Goal: Transaction & Acquisition: Purchase product/service

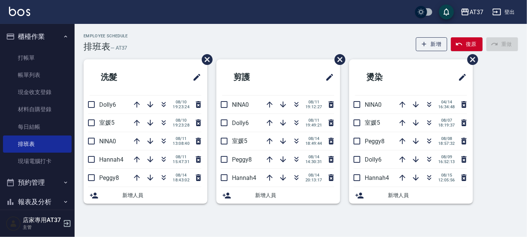
drag, startPoint x: 40, startPoint y: 60, endPoint x: 127, endPoint y: 1, distance: 105.4
click at [428, 123] on icon "button" at bounding box center [429, 122] width 9 height 9
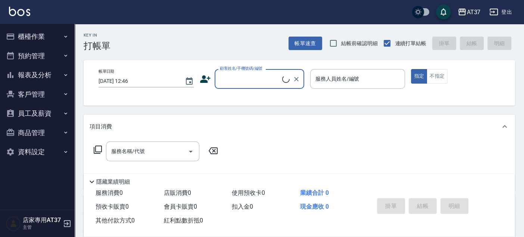
click at [240, 81] on input "顧客姓名/手機號碼/編號" at bounding box center [250, 78] width 64 height 13
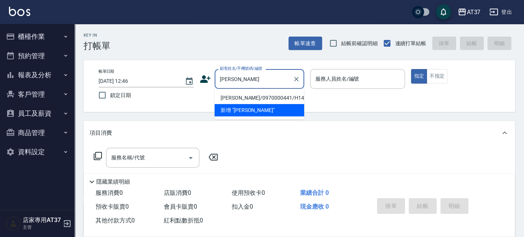
click at [239, 98] on li "[PERSON_NAME]/0970000441/H140" at bounding box center [260, 98] width 90 height 12
type input "[PERSON_NAME]/0970000441/H140"
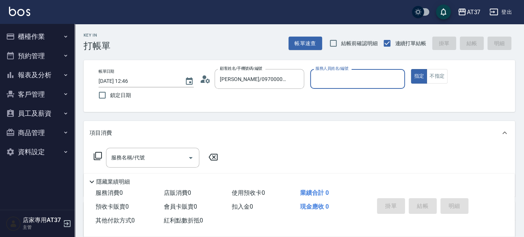
type input "[PERSON_NAME]-4"
click at [151, 154] on input "服務名稱/代號" at bounding box center [146, 157] width 75 height 13
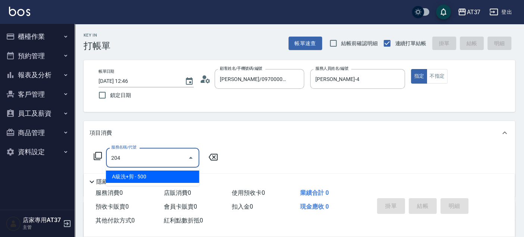
type input "A級洗+剪(204)"
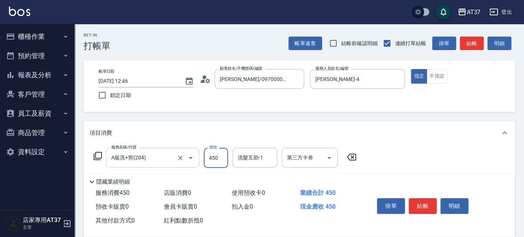
type input "450"
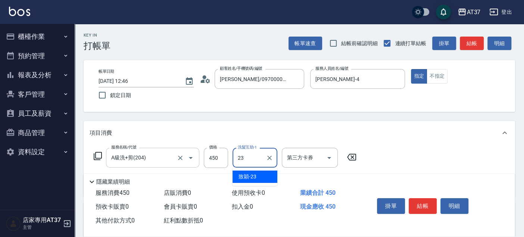
type input "致穎-23"
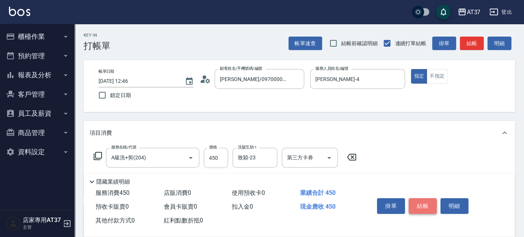
click at [419, 198] on button "結帳" at bounding box center [422, 206] width 28 height 16
